Goal: Register for event/course

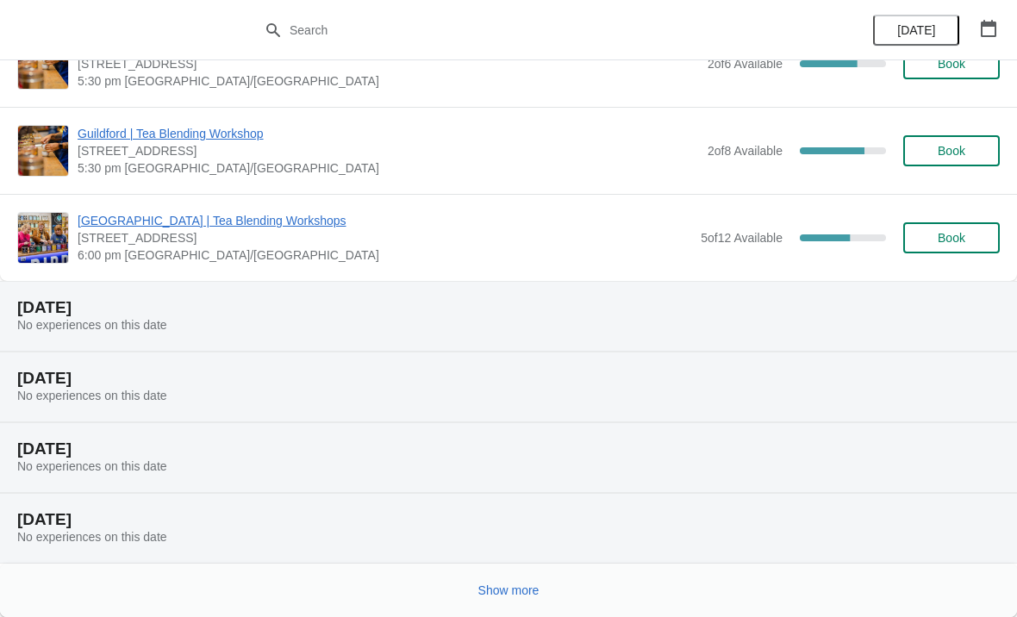
scroll to position [1534, 0]
click at [561, 580] on div "Show more" at bounding box center [501, 583] width 997 height 33
click at [528, 582] on button "Show more" at bounding box center [509, 590] width 75 height 31
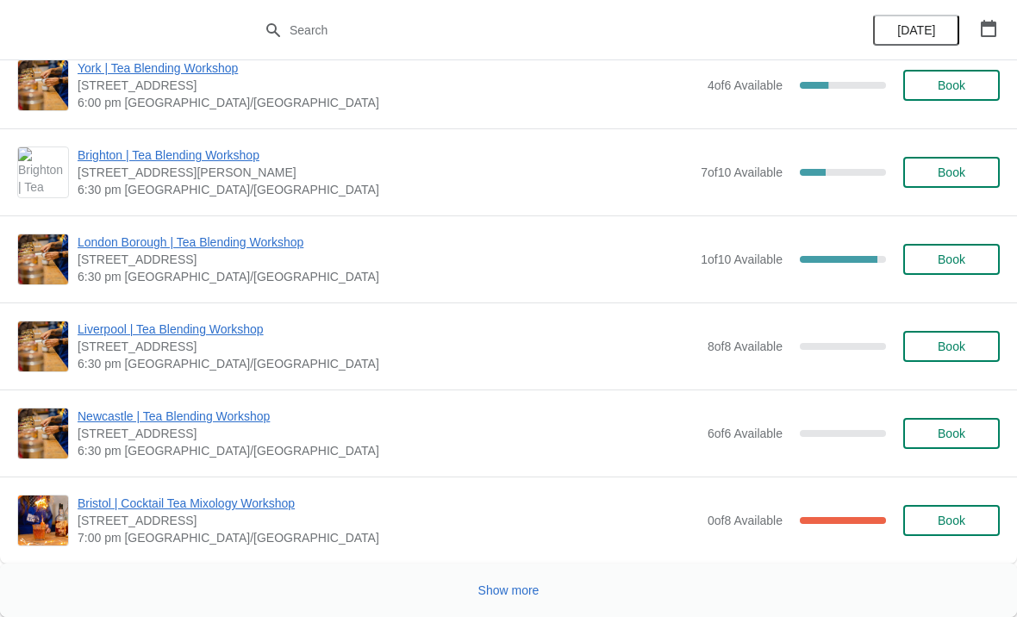
scroll to position [3943, 0]
click at [514, 585] on span "Show more" at bounding box center [509, 591] width 61 height 14
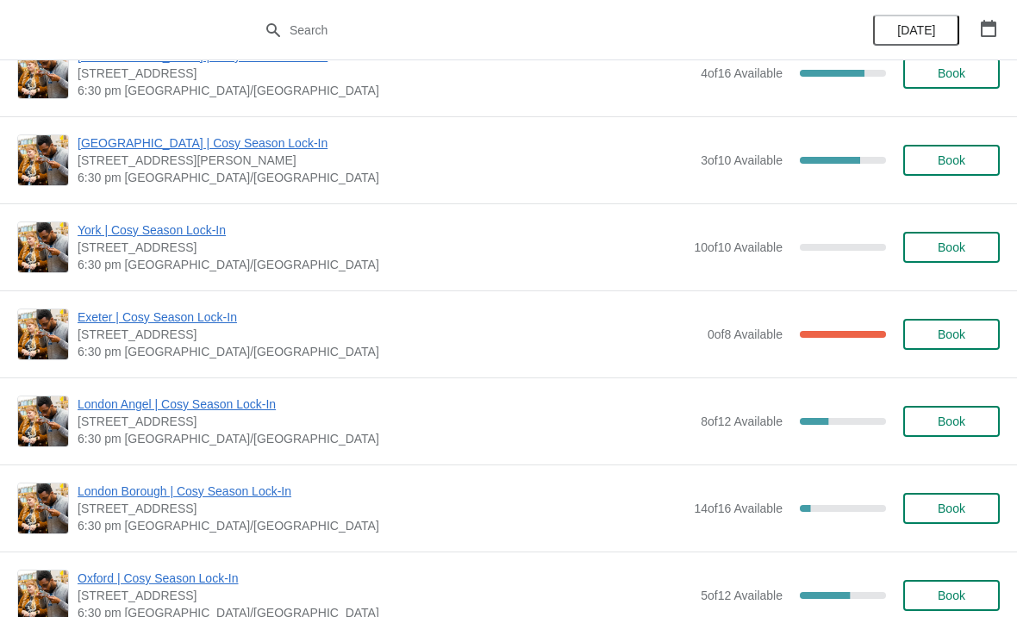
scroll to position [6338, 0]
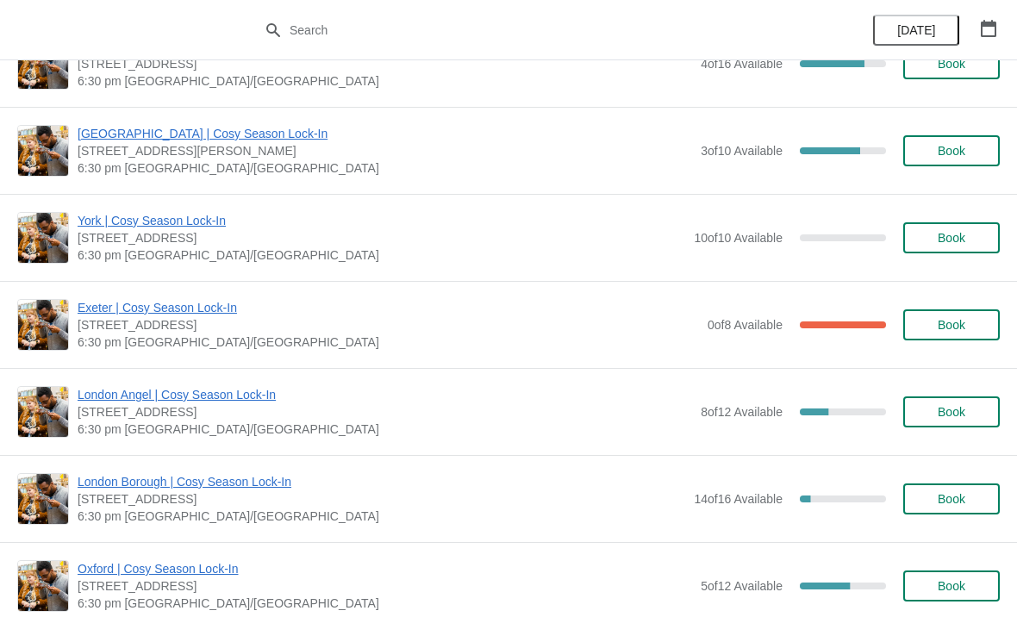
click at [556, 332] on span "[STREET_ADDRESS]" at bounding box center [389, 324] width 622 height 17
click at [204, 304] on span "Exeter | Cosy Season Lock-In" at bounding box center [389, 307] width 622 height 17
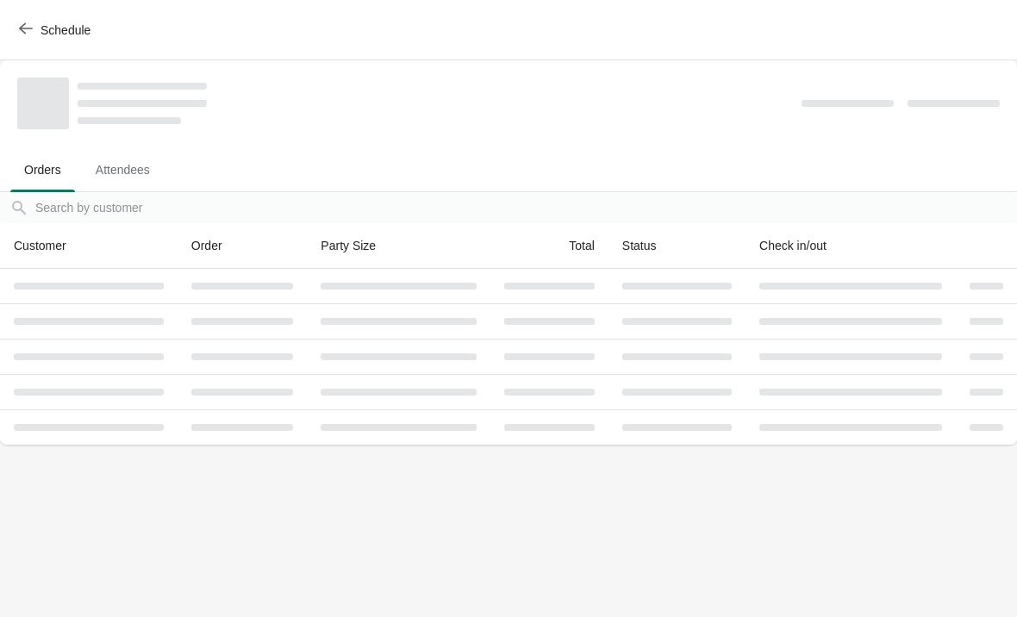
scroll to position [0, 0]
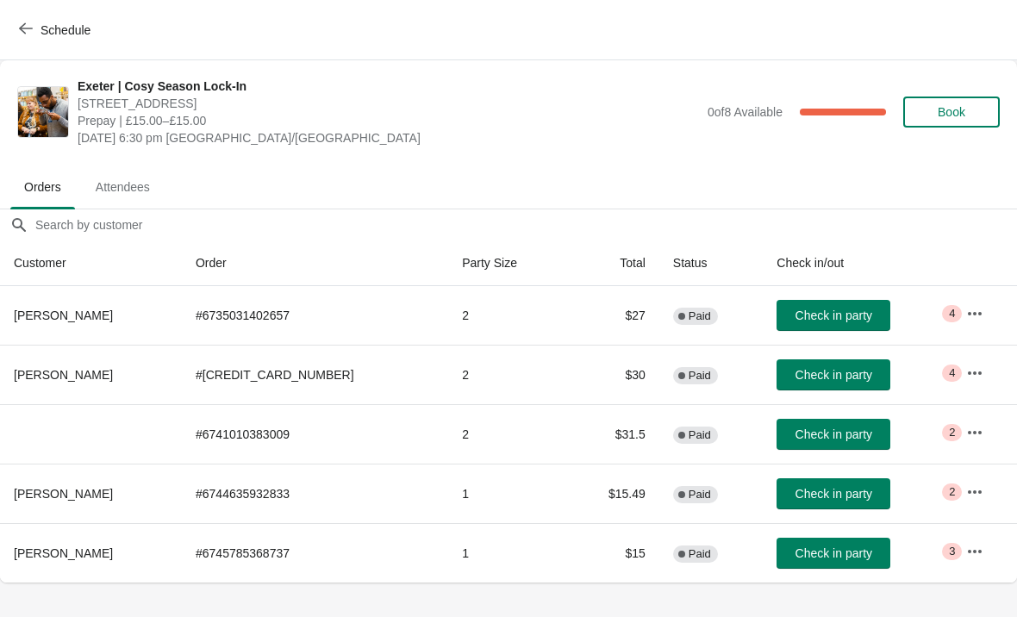
click at [967, 553] on icon "button" at bounding box center [975, 551] width 17 height 17
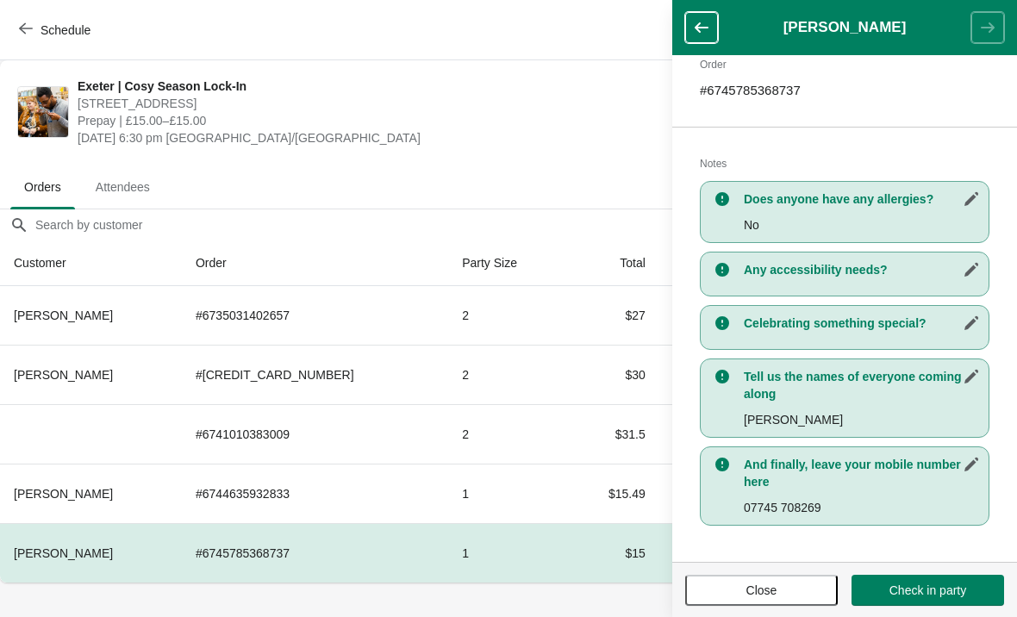
scroll to position [281, 0]
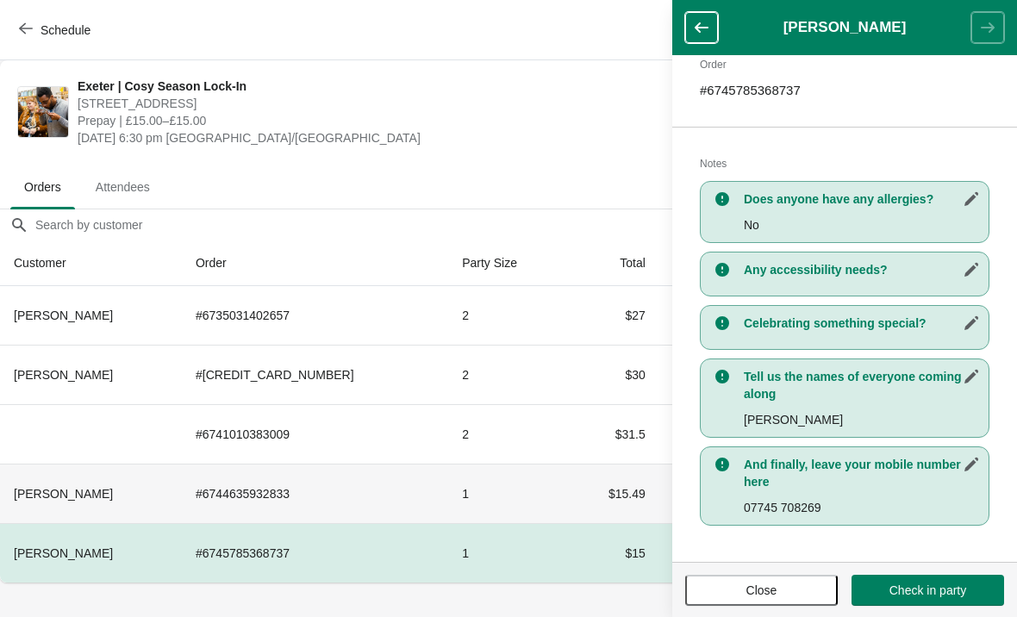
click at [579, 485] on td "$15.49" at bounding box center [613, 493] width 92 height 59
click at [763, 584] on span "Close" at bounding box center [762, 591] width 31 height 14
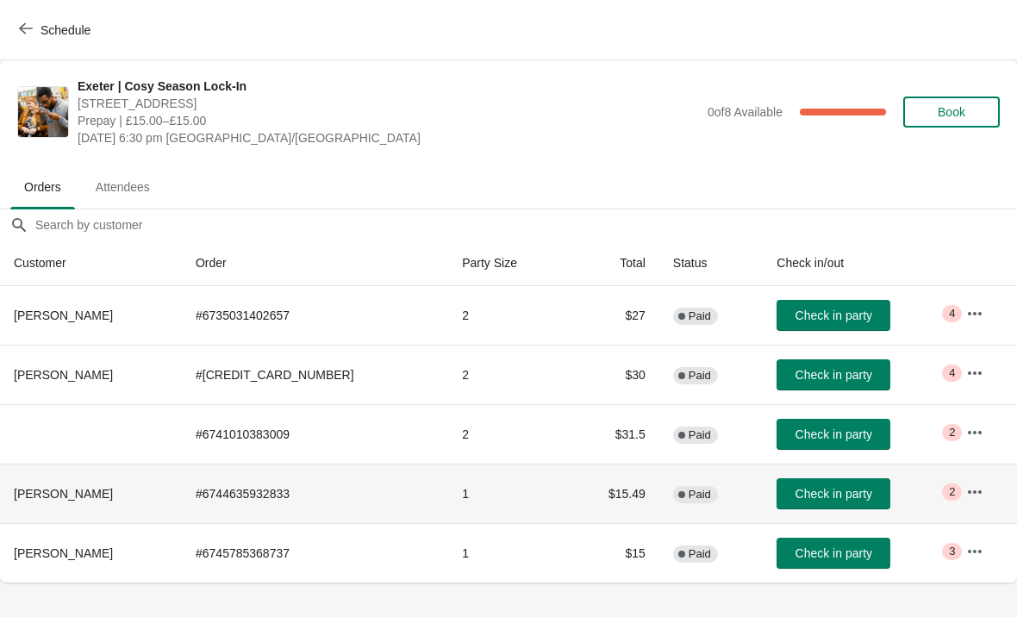
click at [949, 492] on span "2" at bounding box center [952, 492] width 6 height 14
click at [960, 497] on button "button" at bounding box center [975, 492] width 31 height 31
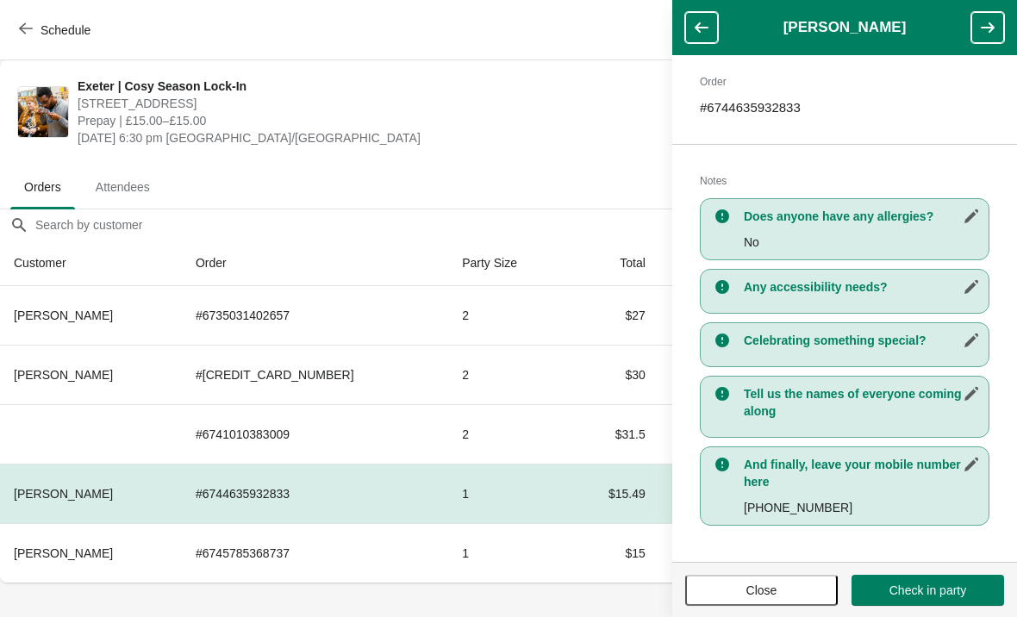
scroll to position [264, 0]
click at [798, 588] on span "Close" at bounding box center [762, 591] width 122 height 14
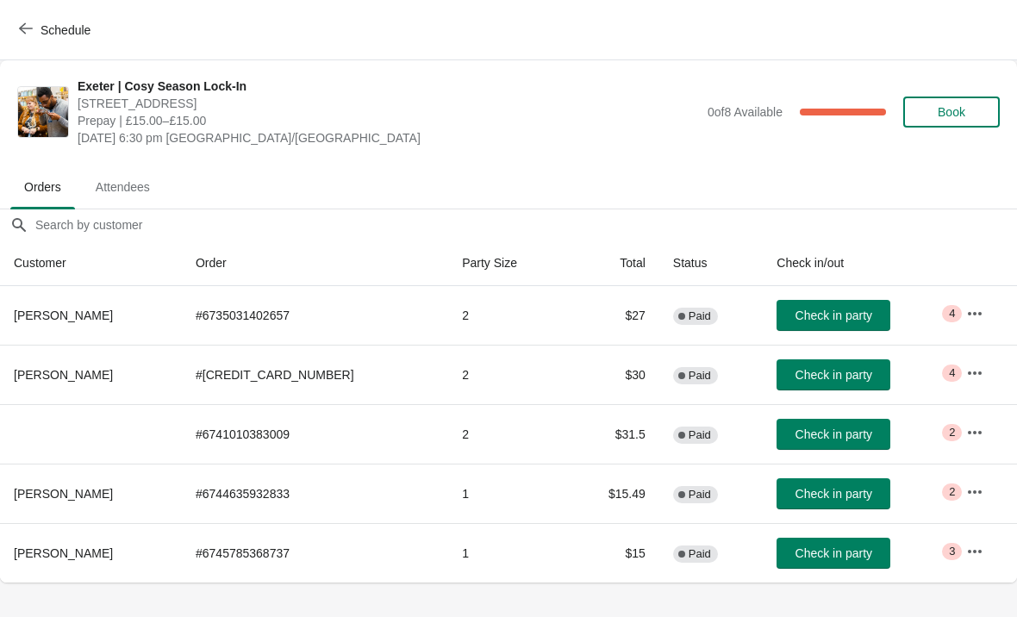
click at [960, 305] on button "button" at bounding box center [975, 313] width 31 height 31
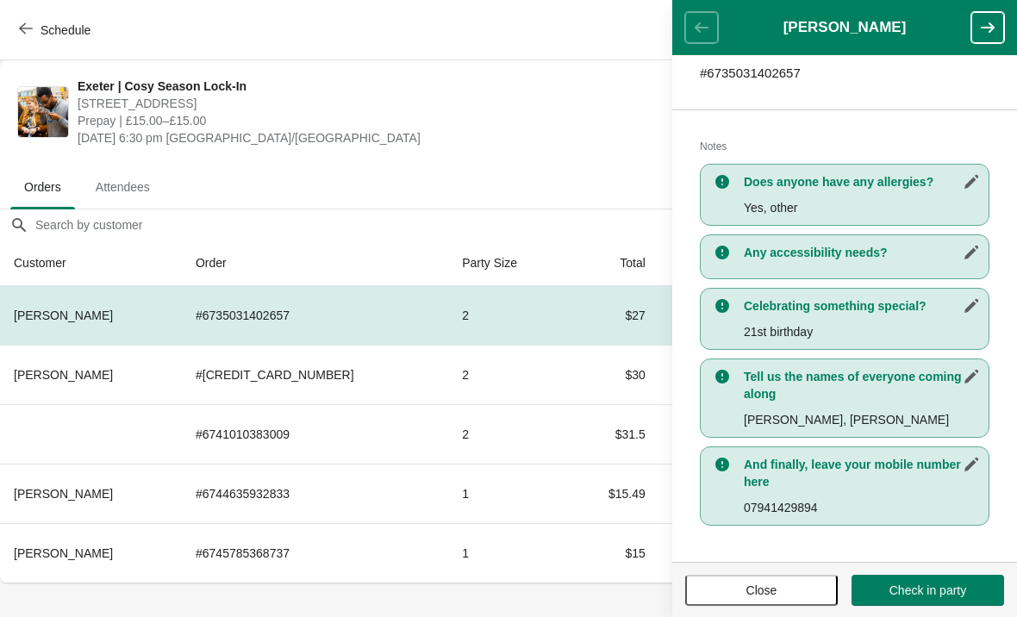
scroll to position [298, 0]
click at [790, 582] on button "Close" at bounding box center [761, 590] width 153 height 31
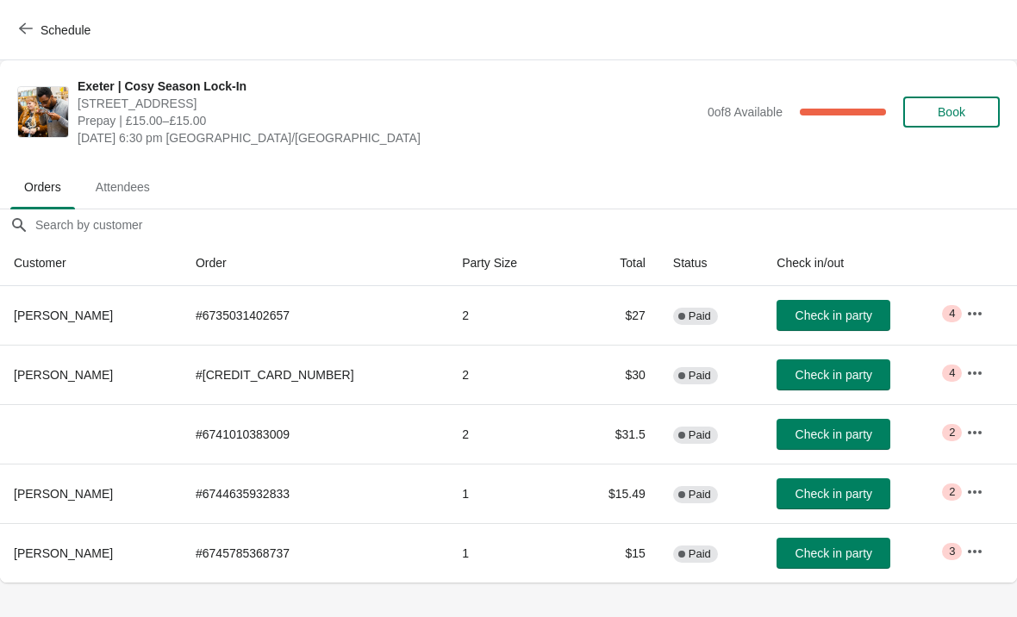
click at [960, 374] on button "button" at bounding box center [975, 373] width 31 height 31
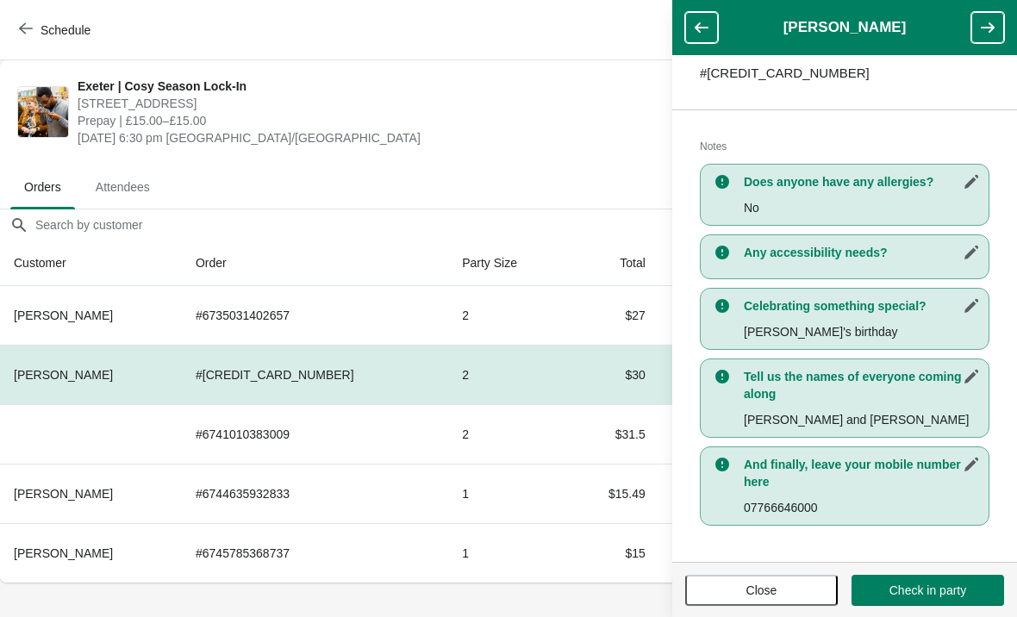
click at [780, 591] on span "Close" at bounding box center [762, 591] width 122 height 14
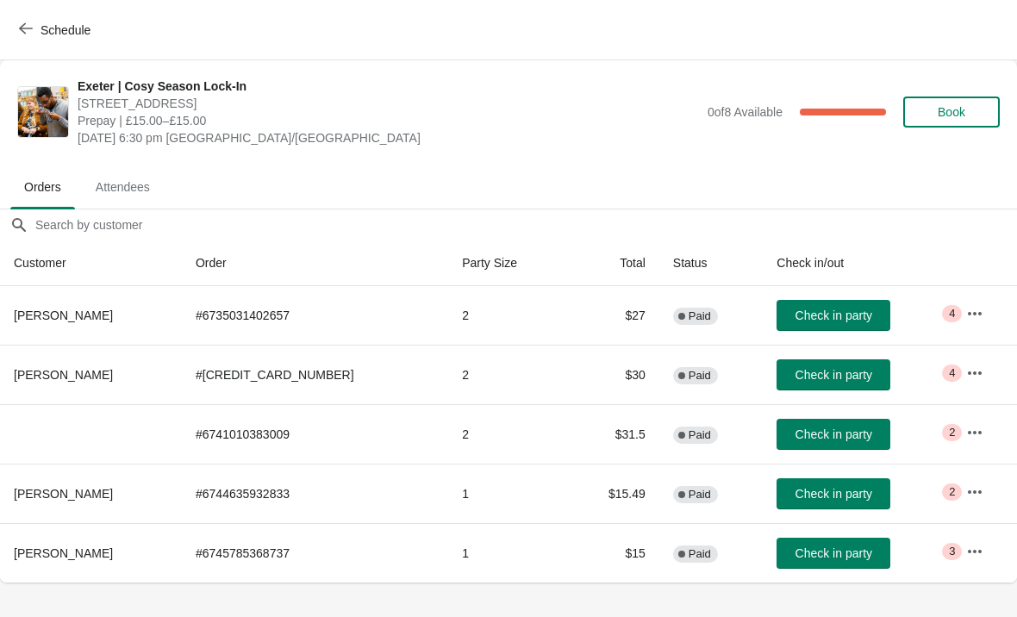
click at [968, 435] on icon "button" at bounding box center [975, 432] width 17 height 17
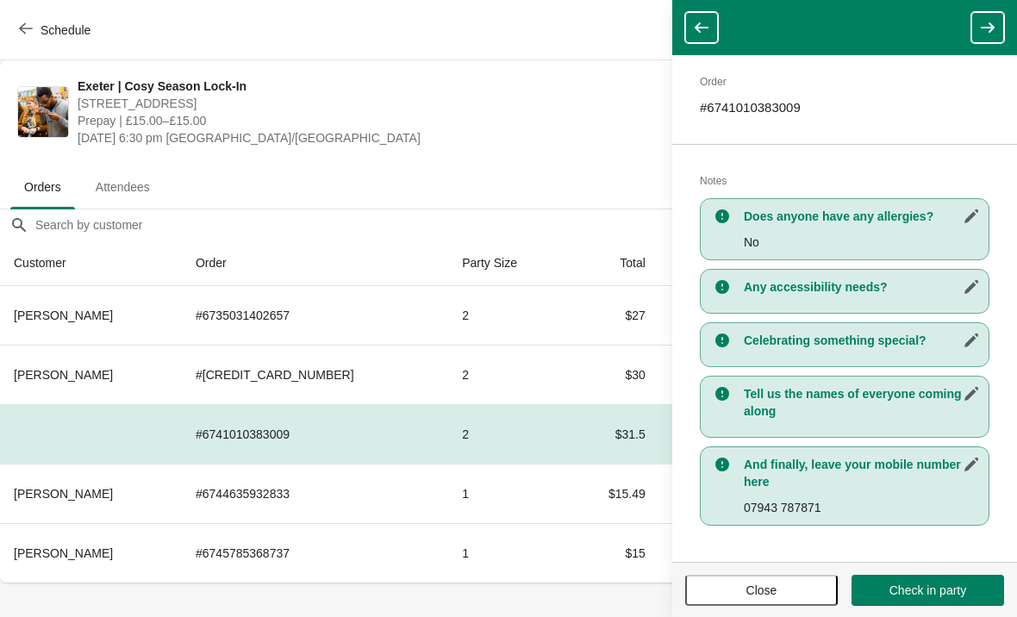
click at [803, 585] on span "Close" at bounding box center [762, 591] width 122 height 14
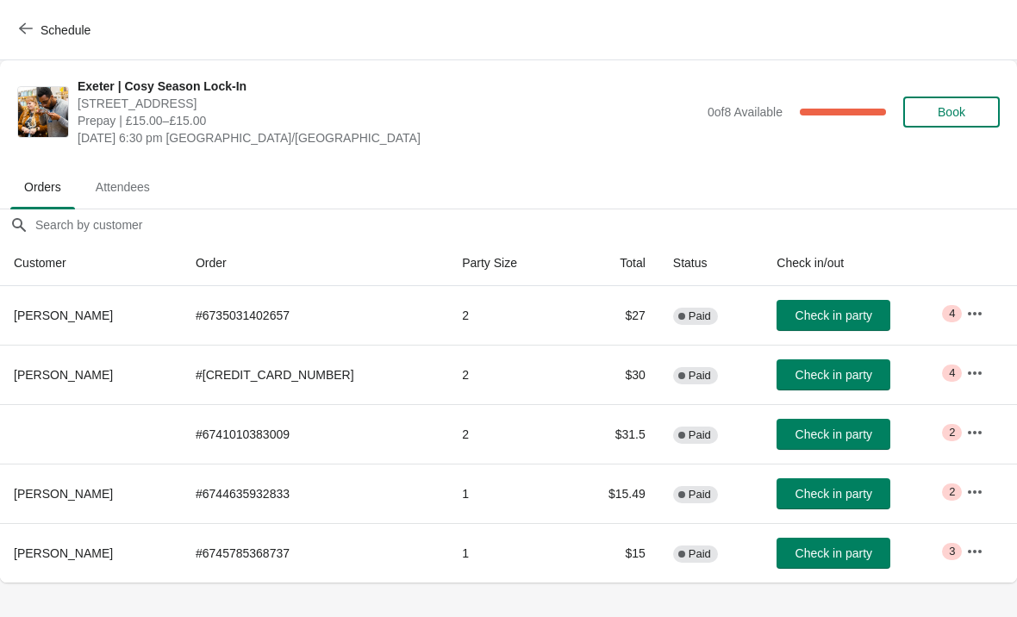
scroll to position [238, 0]
click at [40, 29] on span "Schedule" at bounding box center [56, 30] width 68 height 16
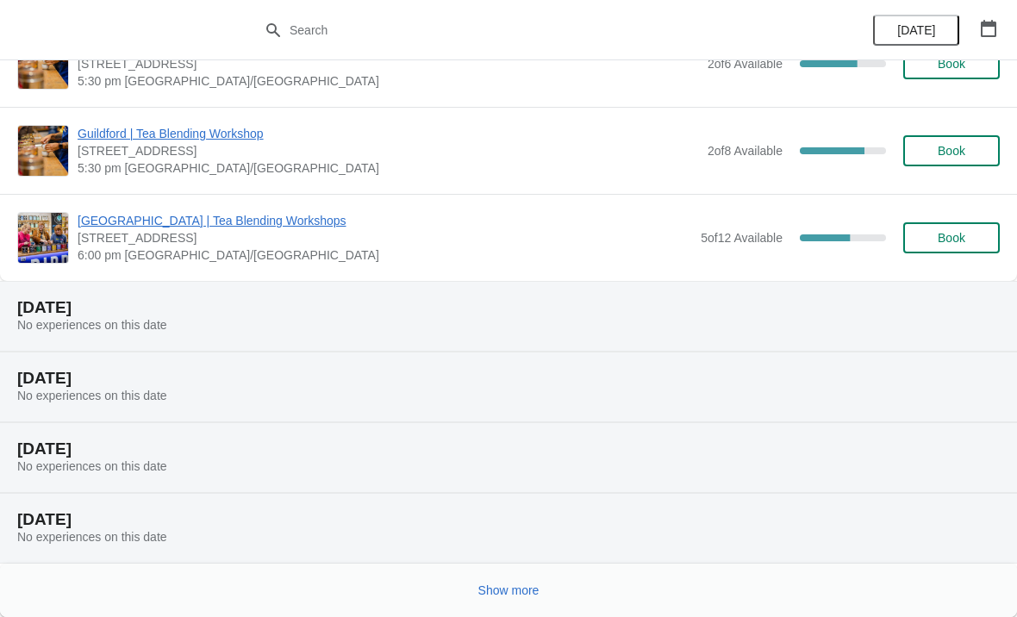
scroll to position [1534, 0]
click at [316, 548] on div "[DATE] No experiences on this date" at bounding box center [508, 528] width 1017 height 71
click at [472, 585] on button "Show more" at bounding box center [509, 590] width 75 height 31
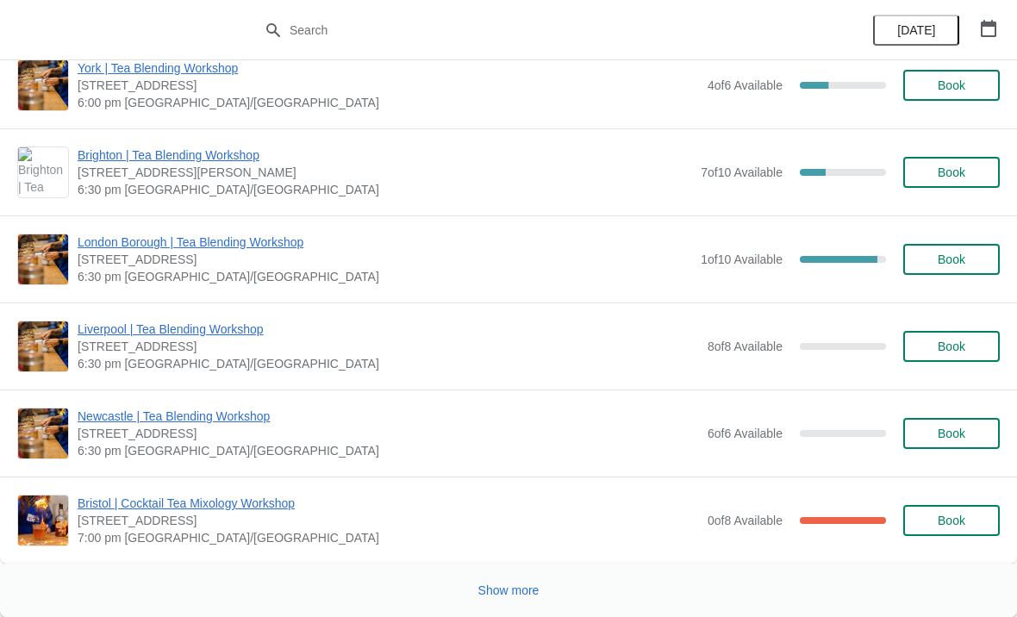
scroll to position [3943, 0]
click at [482, 579] on button "Show more" at bounding box center [509, 590] width 75 height 31
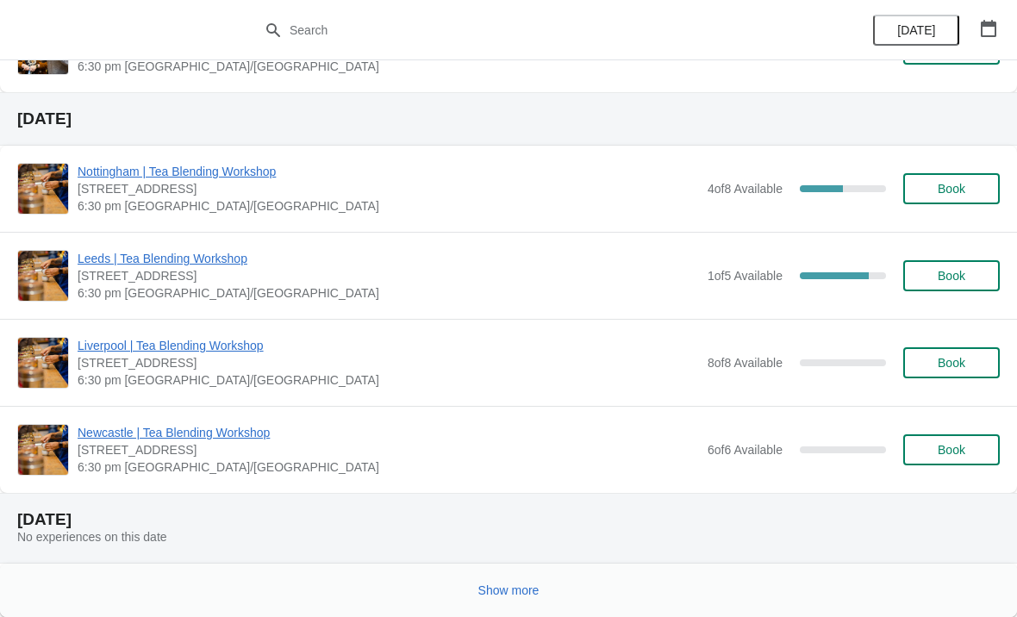
scroll to position [8007, 0]
click at [472, 593] on button "Show more" at bounding box center [509, 590] width 75 height 31
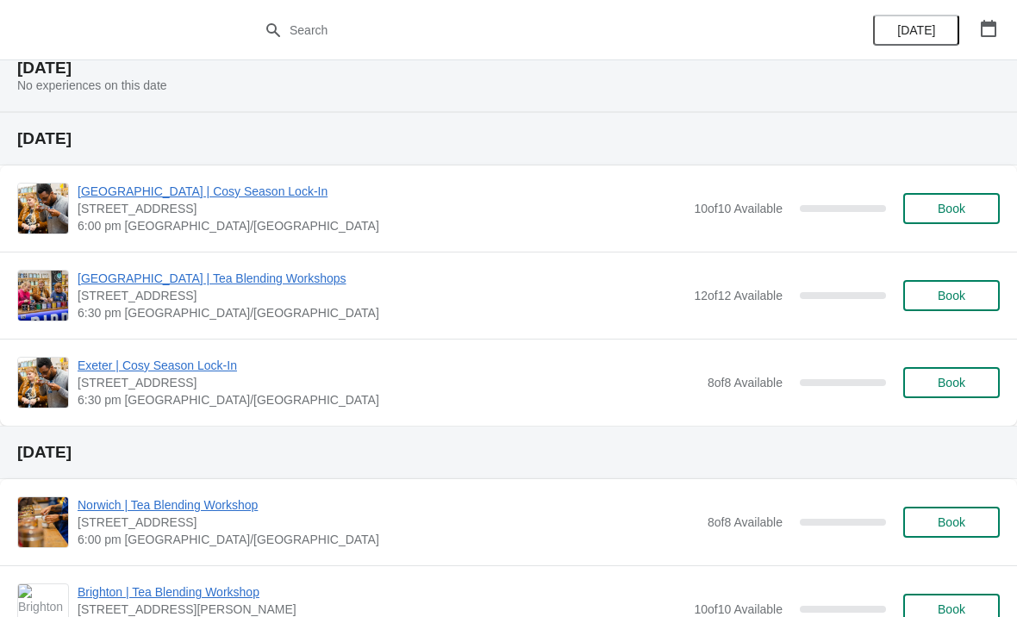
scroll to position [9944, 0]
click at [454, 383] on span "[STREET_ADDRESS]" at bounding box center [389, 381] width 622 height 17
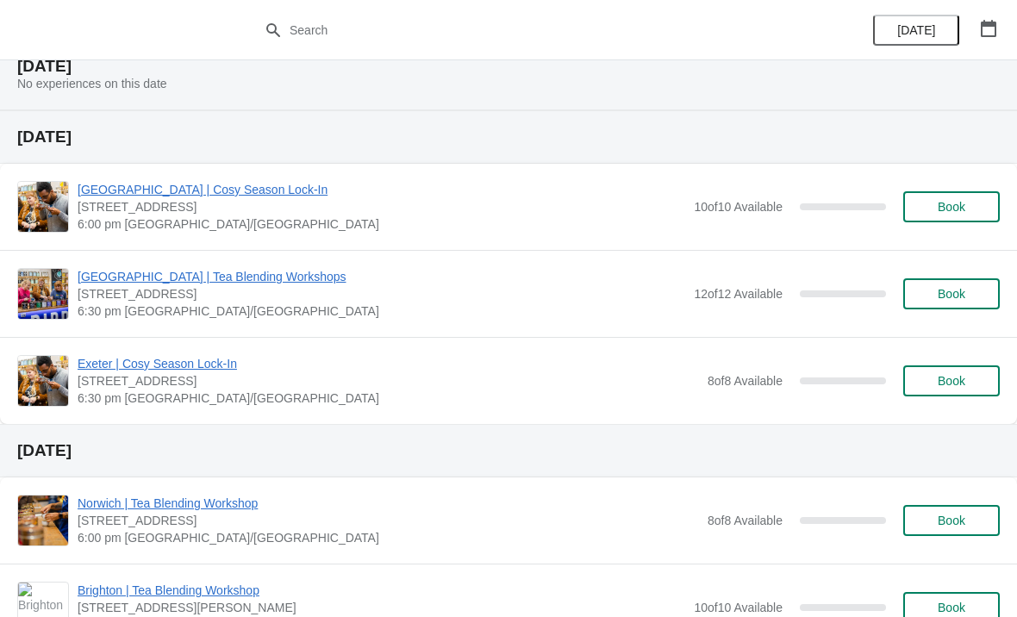
scroll to position [9946, 0]
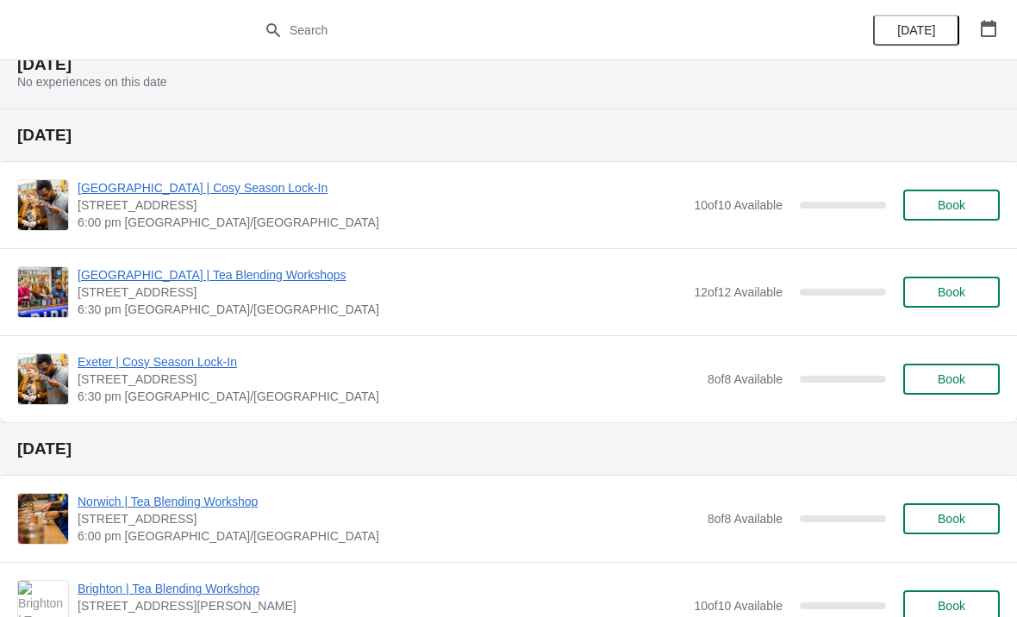
click at [163, 359] on span "Exeter | Cosy Season Lock-In" at bounding box center [389, 362] width 622 height 17
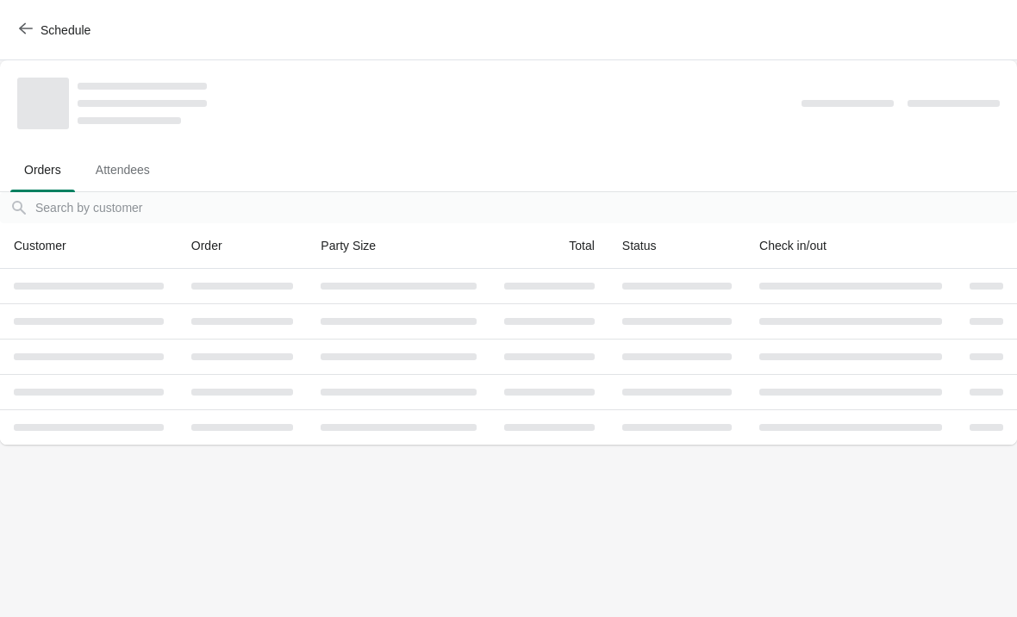
scroll to position [0, 0]
